Goal: Find specific page/section: Find specific page/section

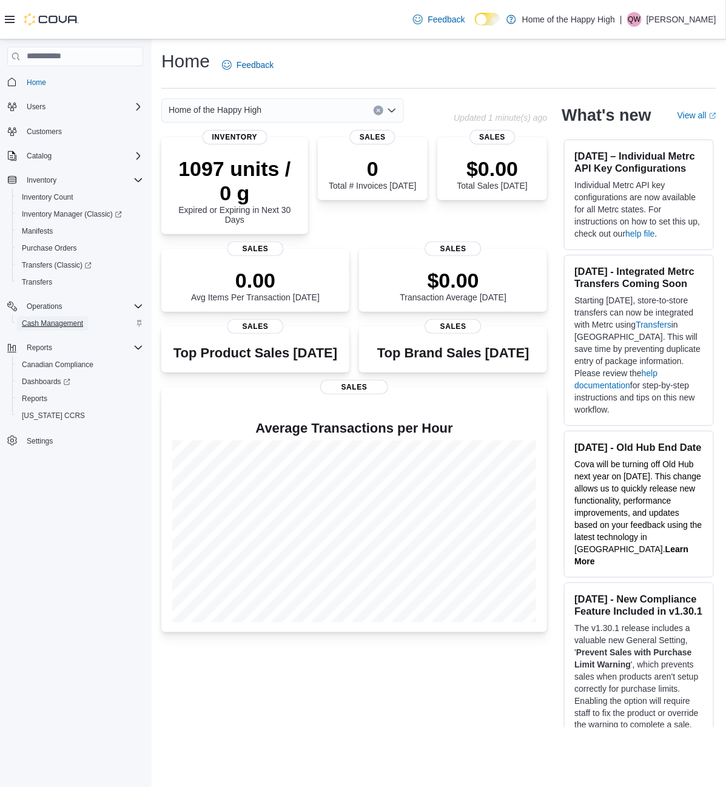
click at [23, 320] on span "Cash Management" at bounding box center [52, 323] width 61 height 10
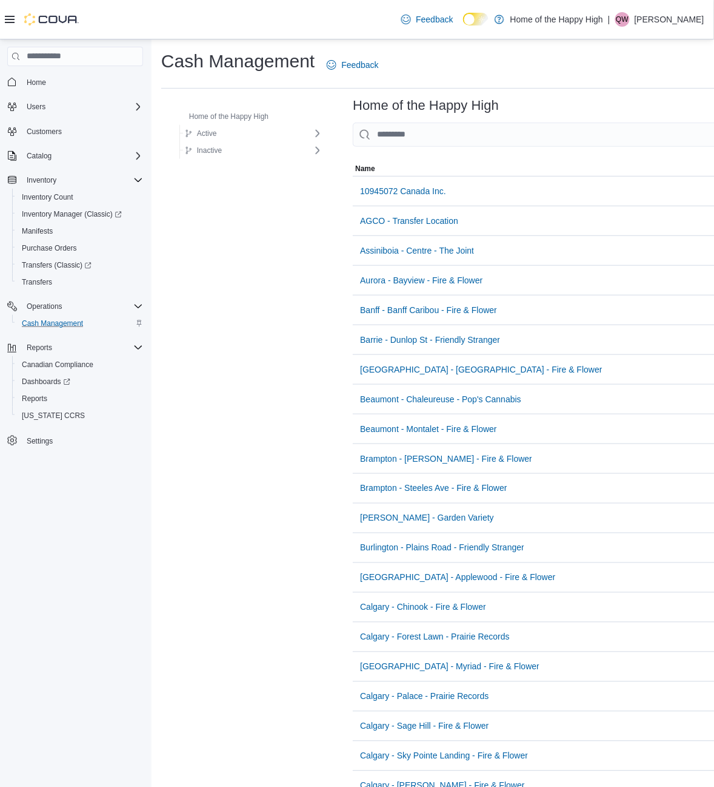
click at [659, 27] on div "Feedback Dark Mode Home of the Happy High | QW [PERSON_NAME]" at bounding box center [551, 19] width 308 height 24
click at [661, 21] on p "[PERSON_NAME]" at bounding box center [670, 19] width 70 height 15
click at [637, 132] on button "Sign Out" at bounding box center [645, 124] width 112 height 19
